Goal: Obtain resource: Obtain resource

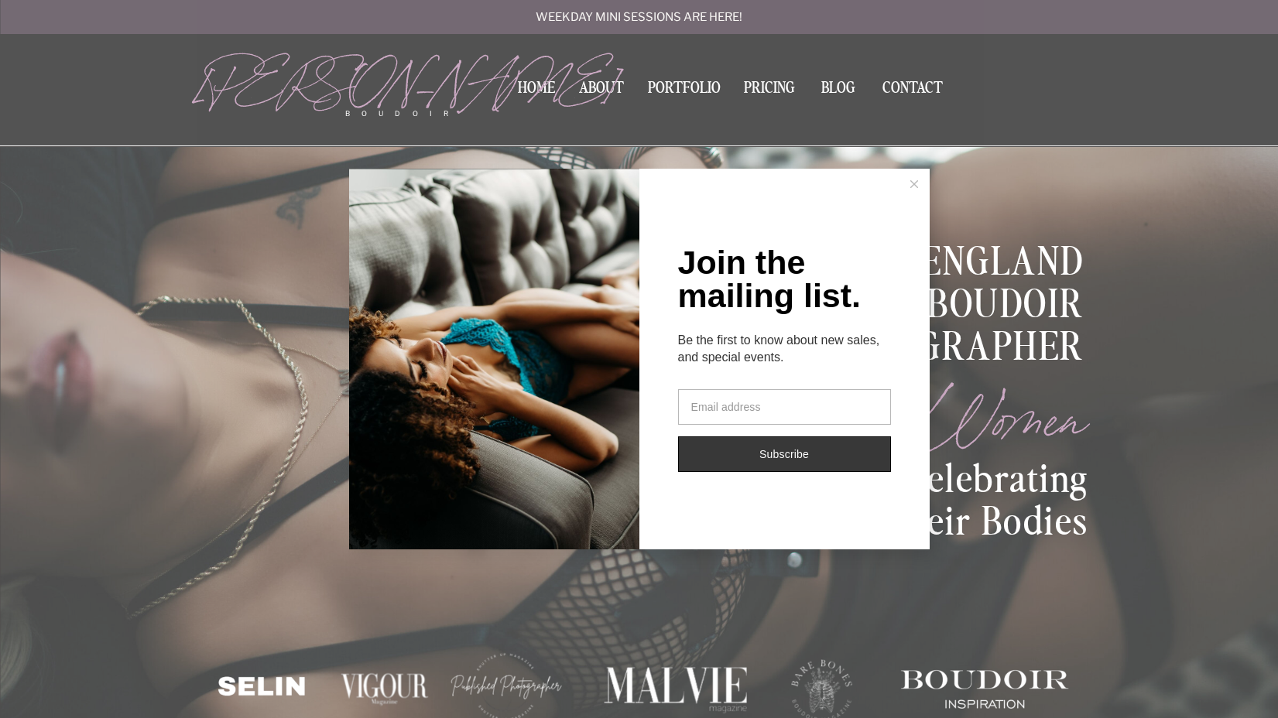
click at [778, 82] on div "Join the mailing list. Be the first to know about new sales, and special events…" at bounding box center [639, 359] width 1278 height 718
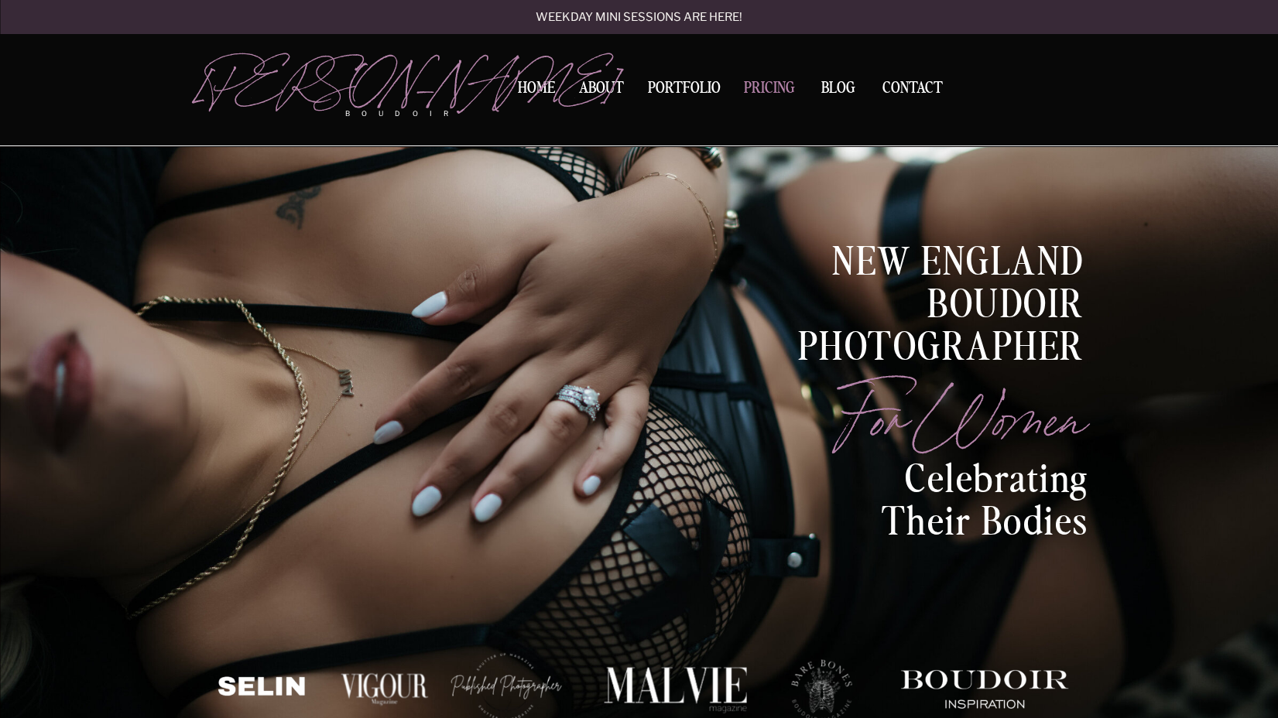
click at [763, 83] on nav "Pricing" at bounding box center [770, 90] width 60 height 21
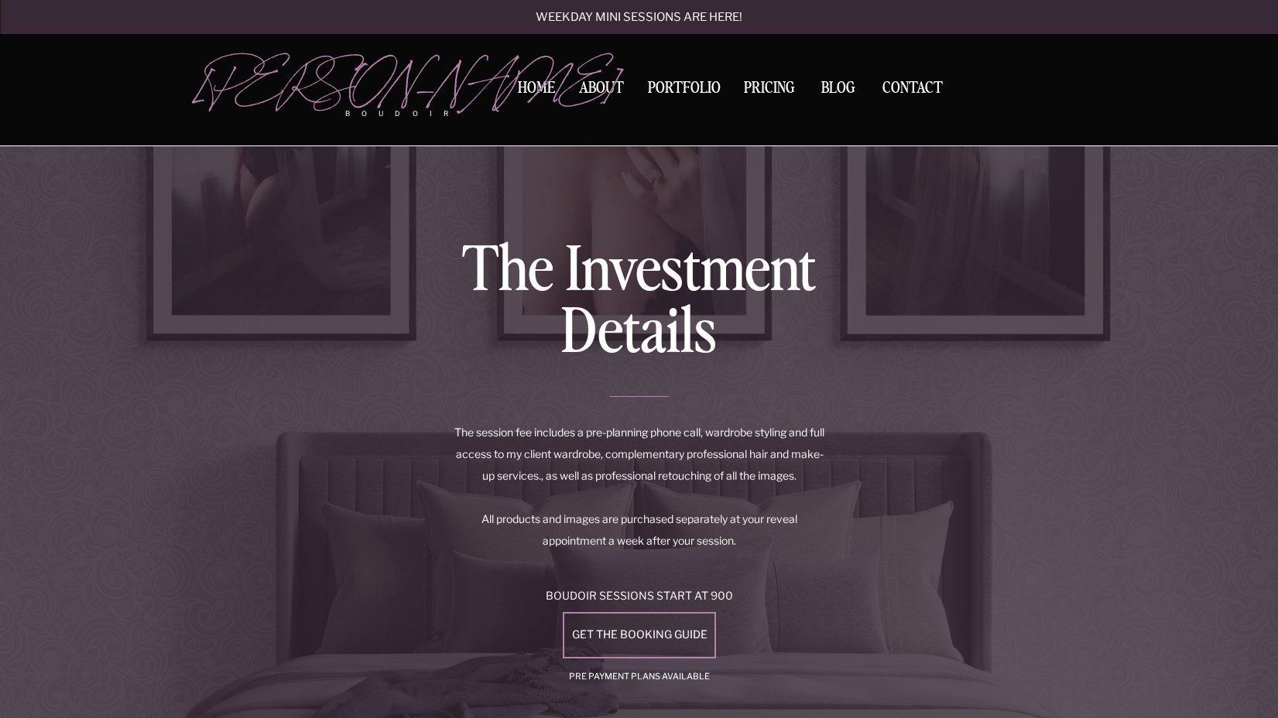
scroll to position [2476, 0]
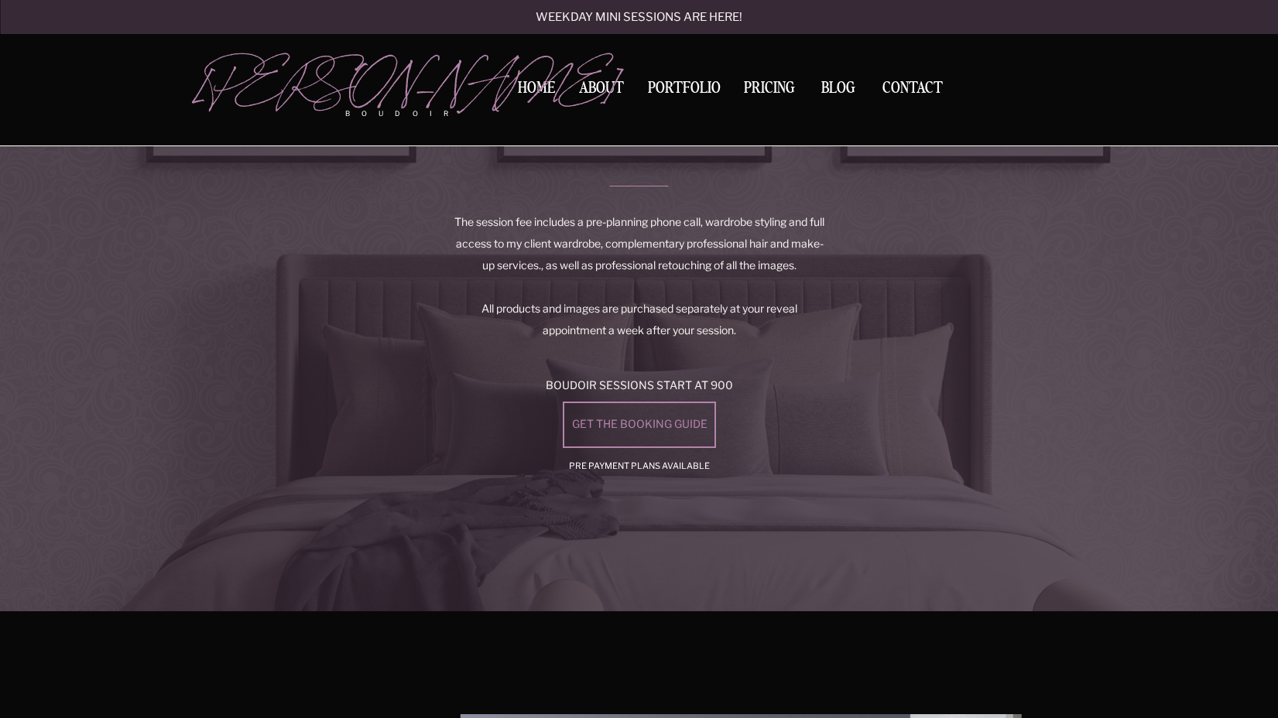
click at [637, 423] on div "get the booking guide" at bounding box center [640, 425] width 148 height 13
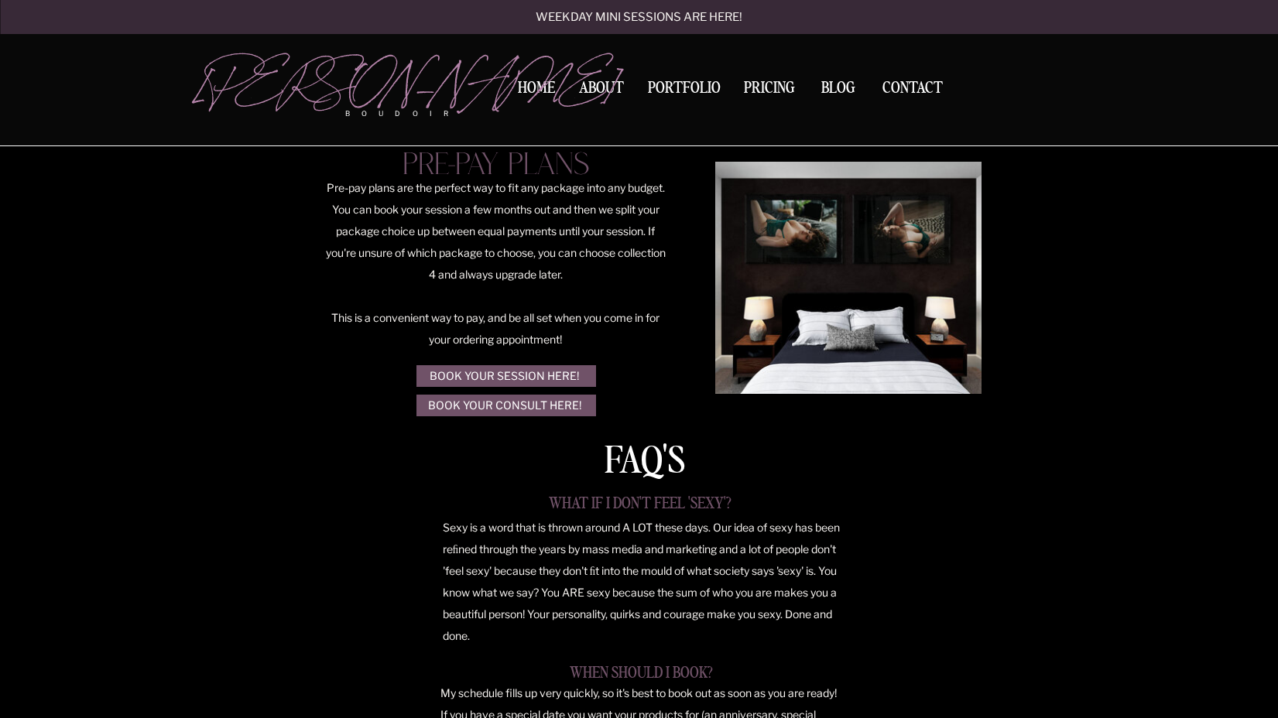
scroll to position [4333, 0]
